Goal: Check status: Verify the current state of an ongoing process or item

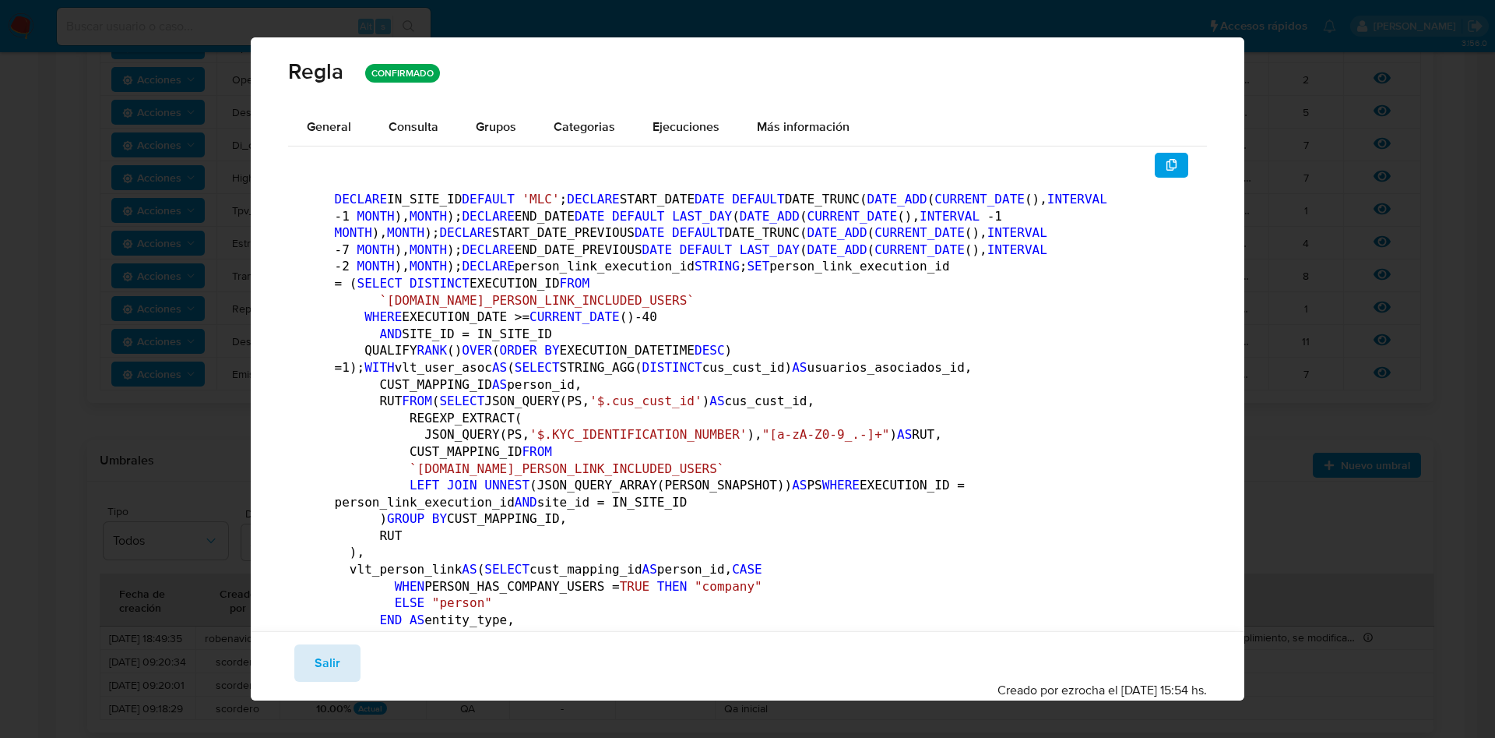
click at [327, 666] on span "Salir" at bounding box center [328, 663] width 26 height 34
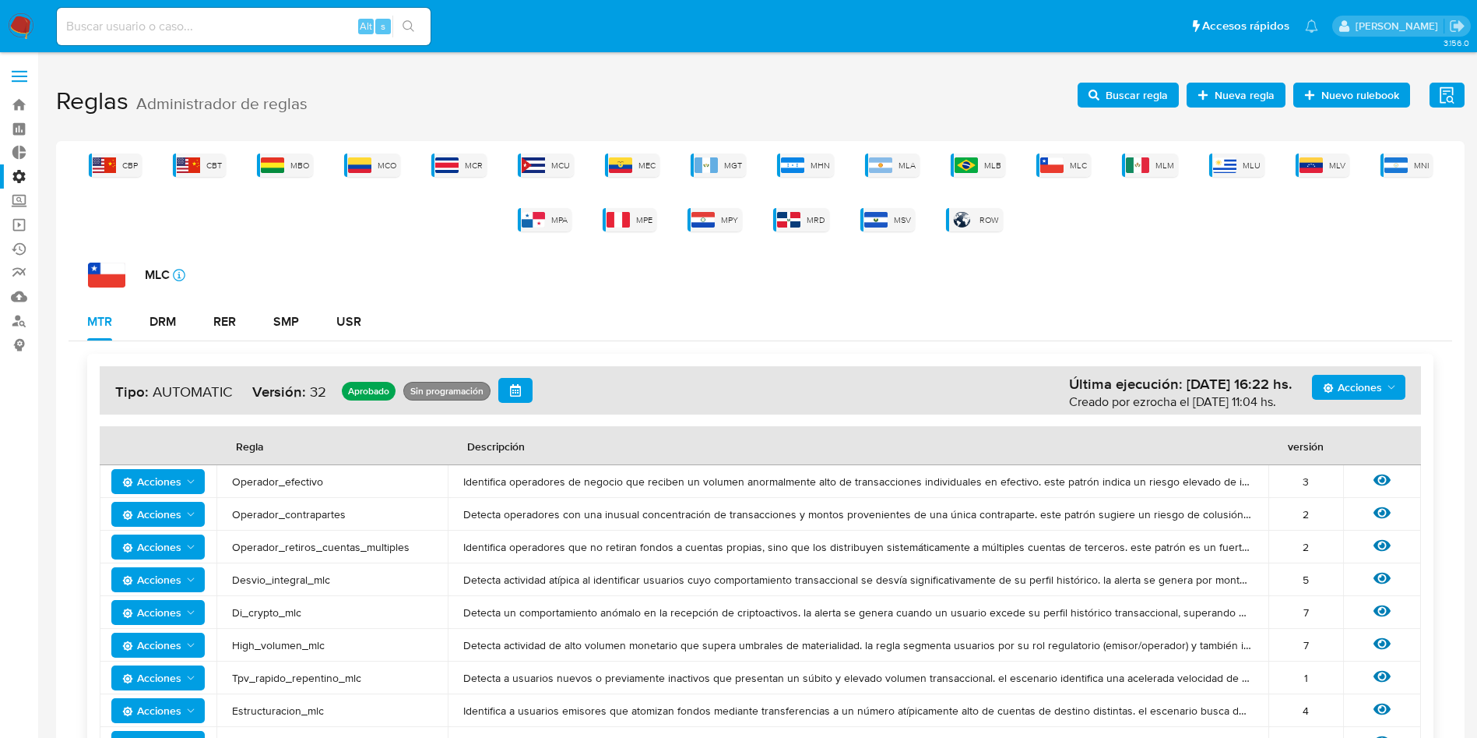
click at [19, 86] on label at bounding box center [19, 76] width 39 height 33
click at [0, 0] on input "checkbox" at bounding box center [0, 0] width 0 height 0
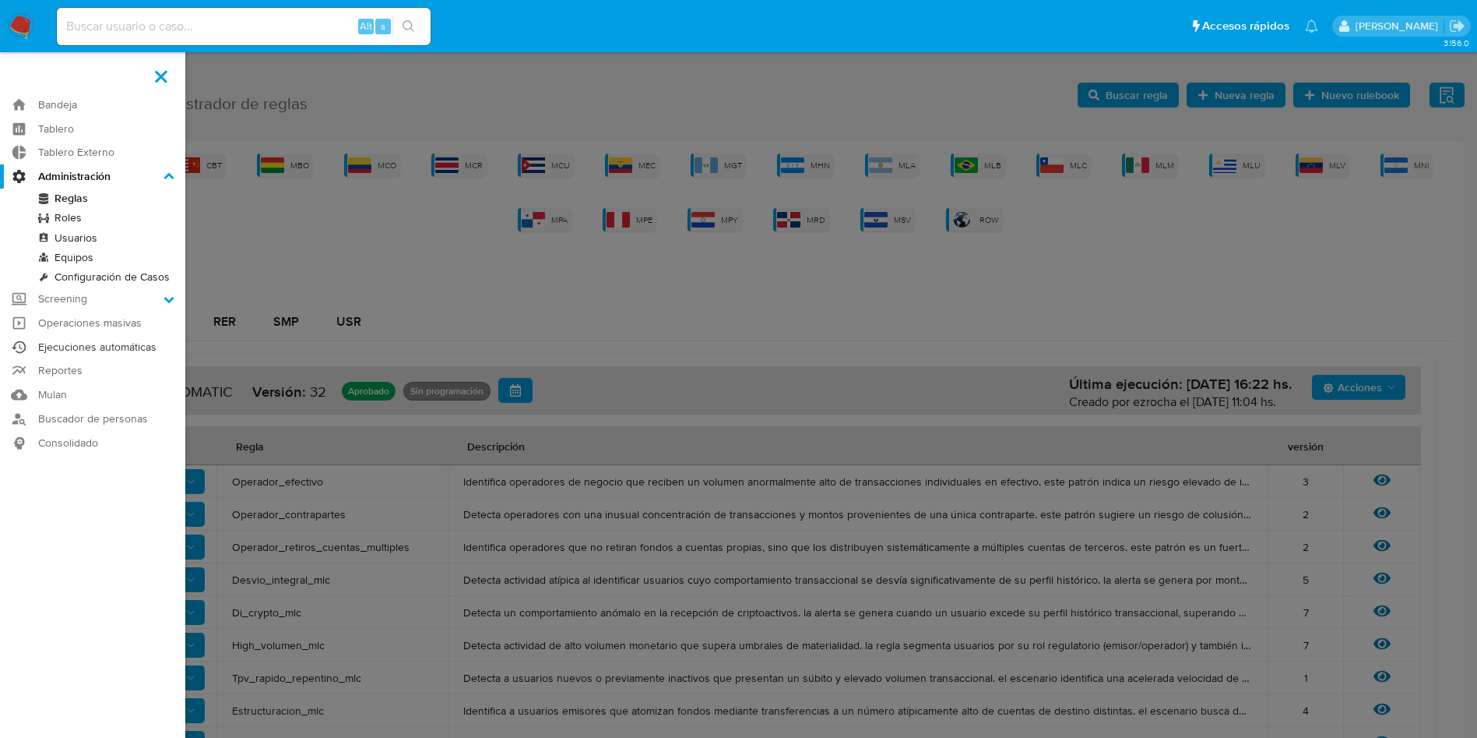
click at [96, 343] on link "Ejecuciones automáticas" at bounding box center [92, 347] width 185 height 24
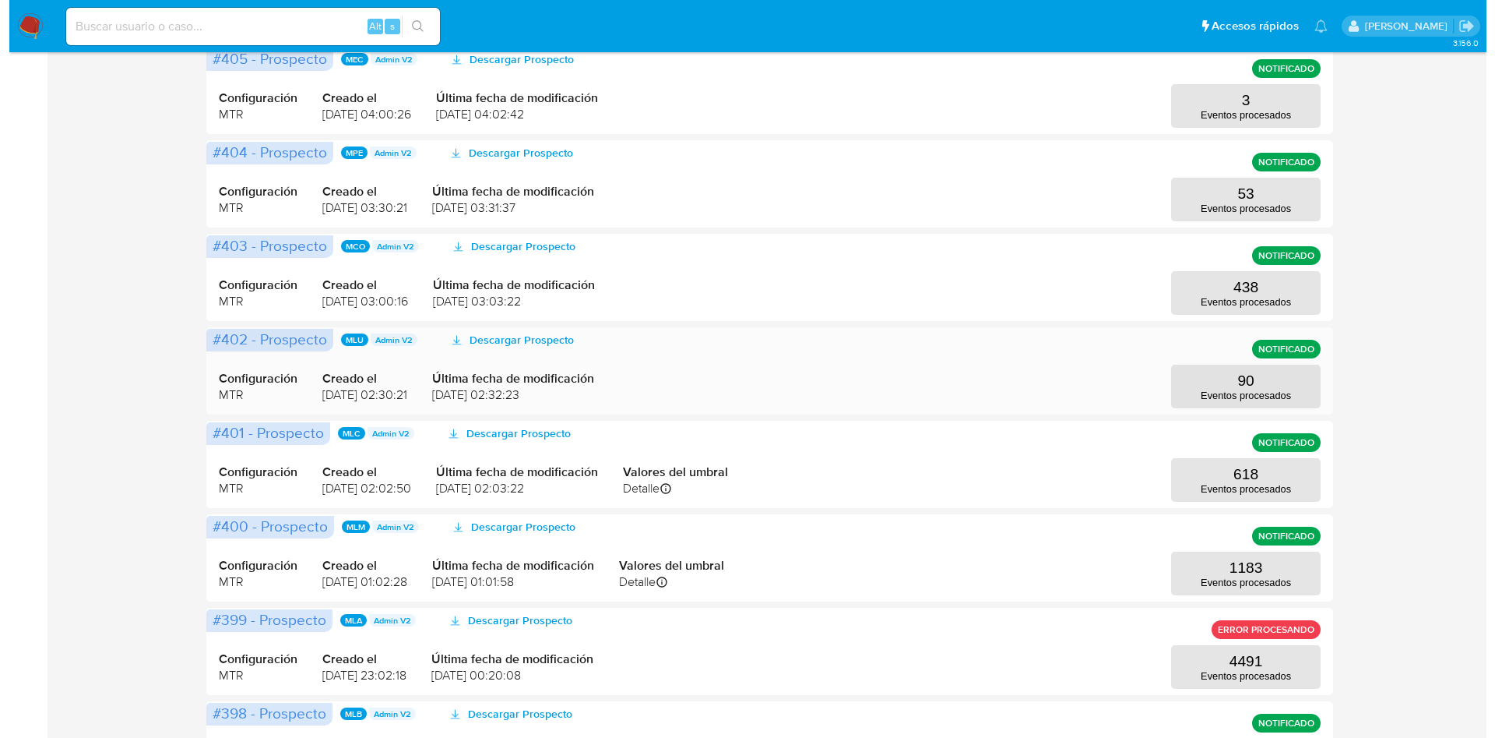
scroll to position [540, 0]
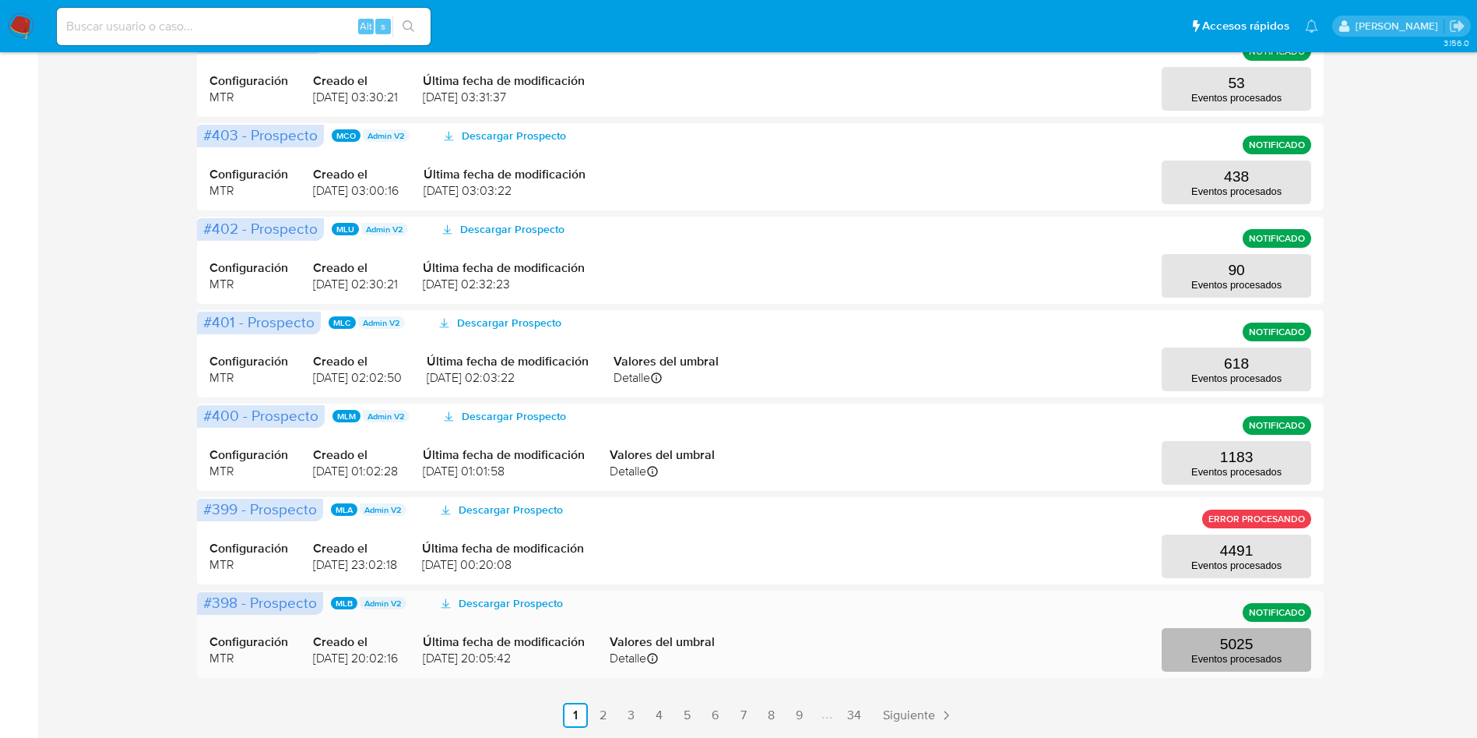
click at [1251, 653] on p "Eventos procesados" at bounding box center [1237, 659] width 90 height 12
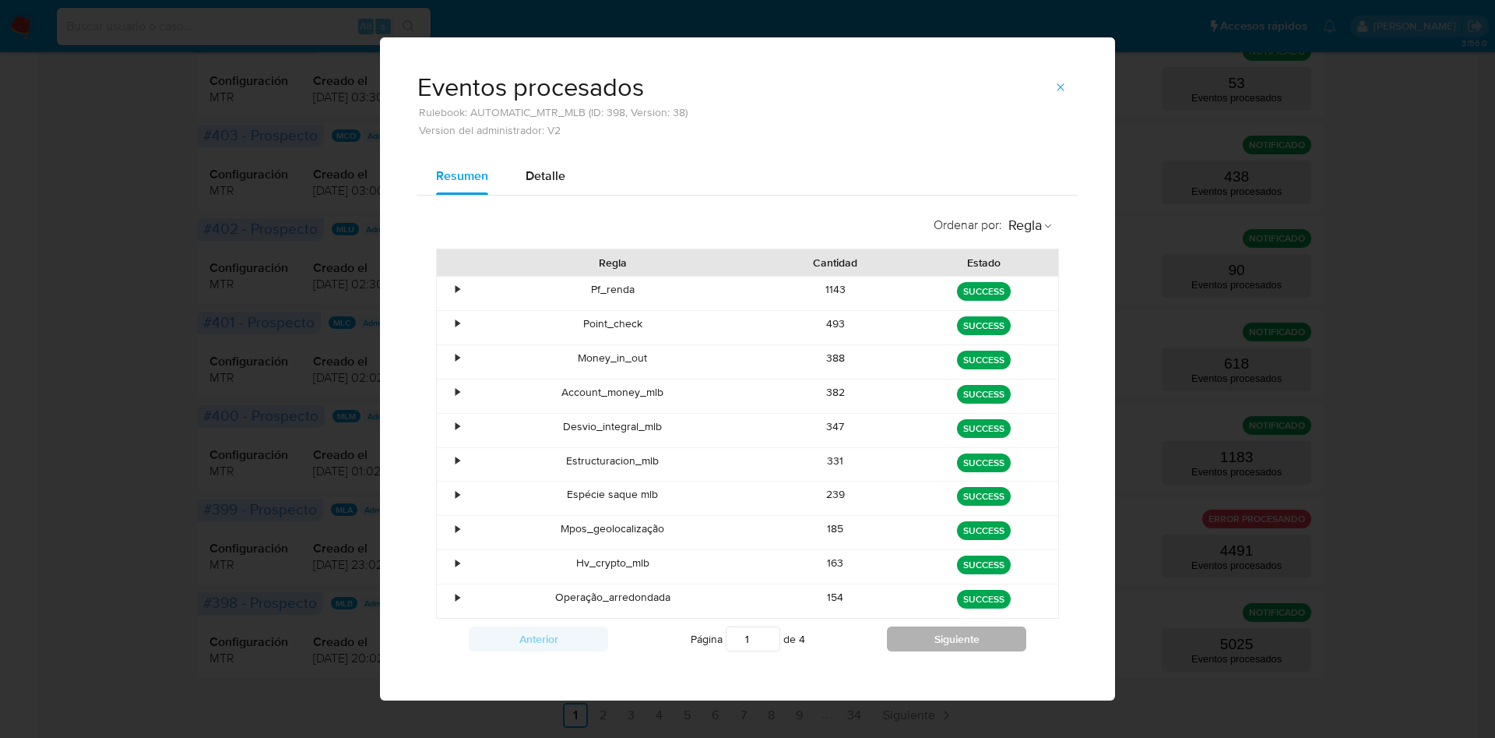
click at [963, 637] on button "Siguiente" at bounding box center [956, 638] width 139 height 25
click at [952, 646] on button "Siguiente" at bounding box center [956, 638] width 139 height 25
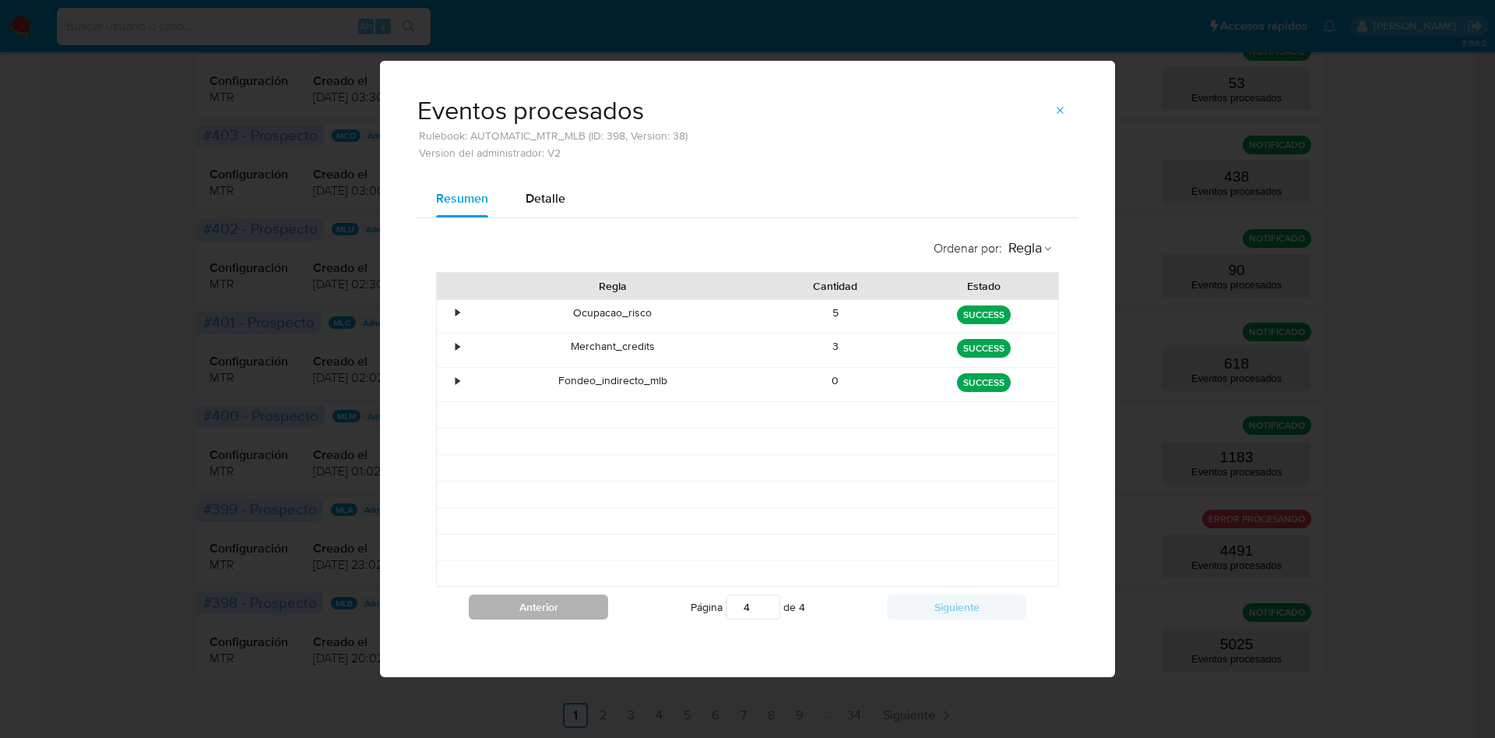
click at [542, 600] on button "Anterior" at bounding box center [538, 606] width 139 height 25
type input "3"
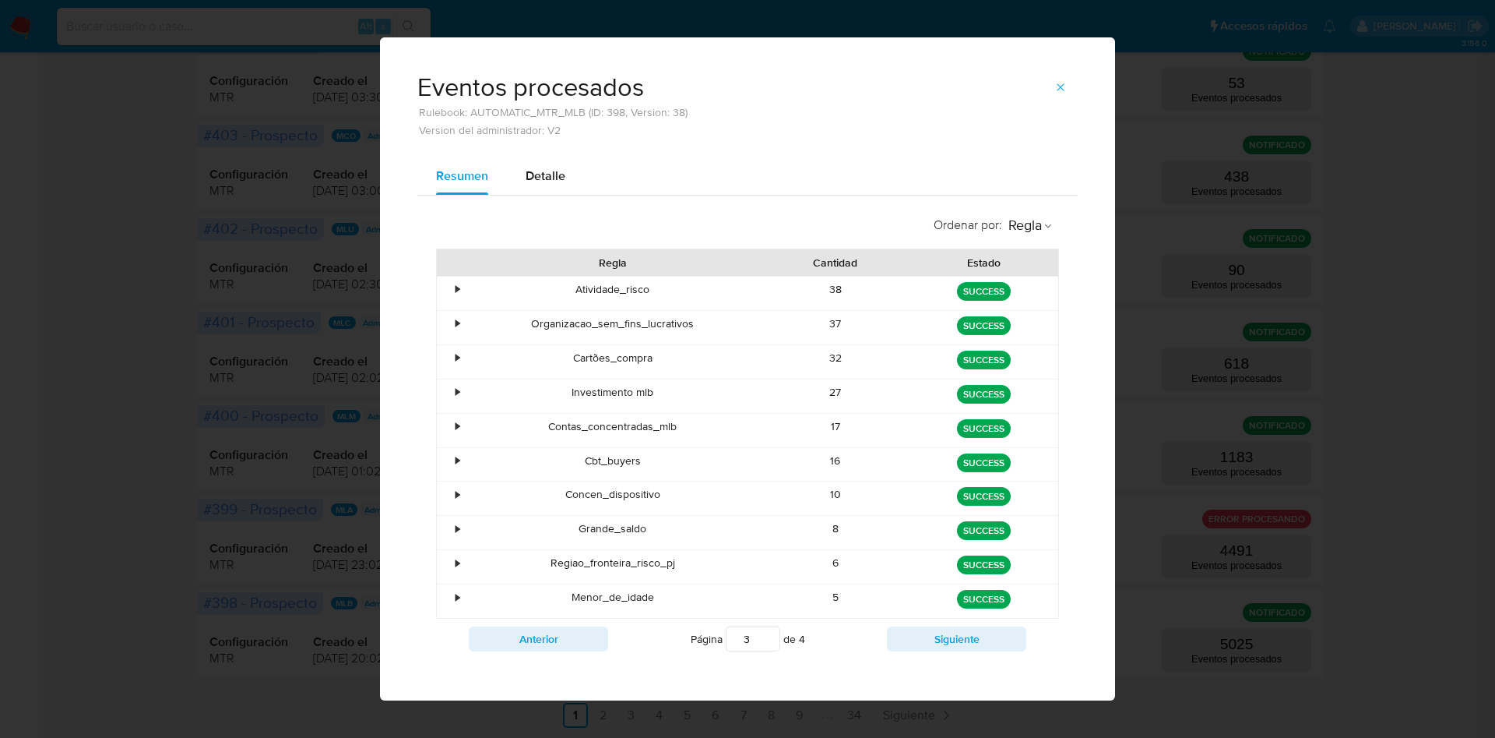
drag, startPoint x: 819, startPoint y: 528, endPoint x: 871, endPoint y: 526, distance: 53.0
click at [871, 527] on div "8" at bounding box center [836, 532] width 149 height 33
